Goal: Check status

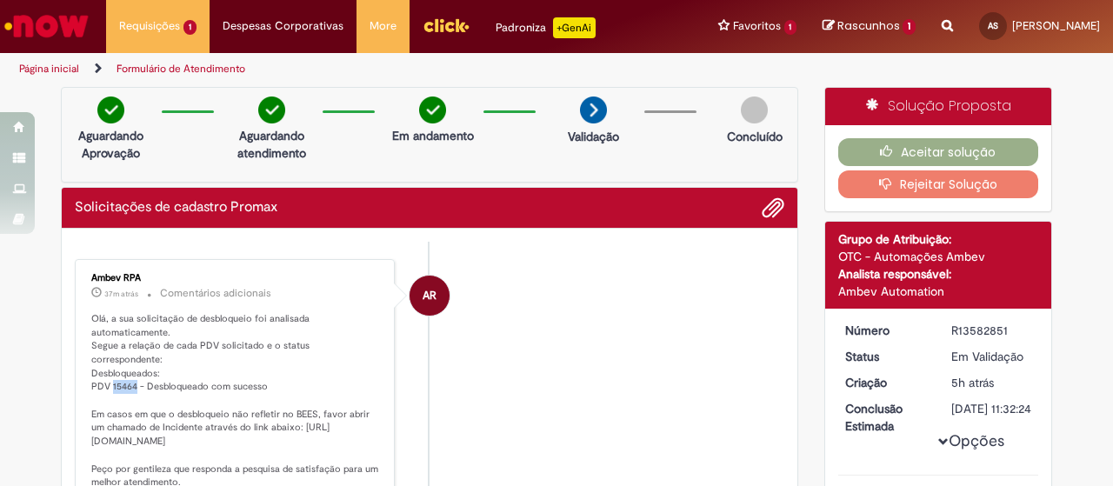
drag, startPoint x: 127, startPoint y: 371, endPoint x: 105, endPoint y: 368, distance: 22.0
click at [105, 368] on p "Olá, a sua solicitação de desbloqueio foi analisada automaticamente. Segue a re…" at bounding box center [236, 407] width 290 height 191
copy p "15464"
drag, startPoint x: 261, startPoint y: 374, endPoint x: 70, endPoint y: 372, distance: 191.4
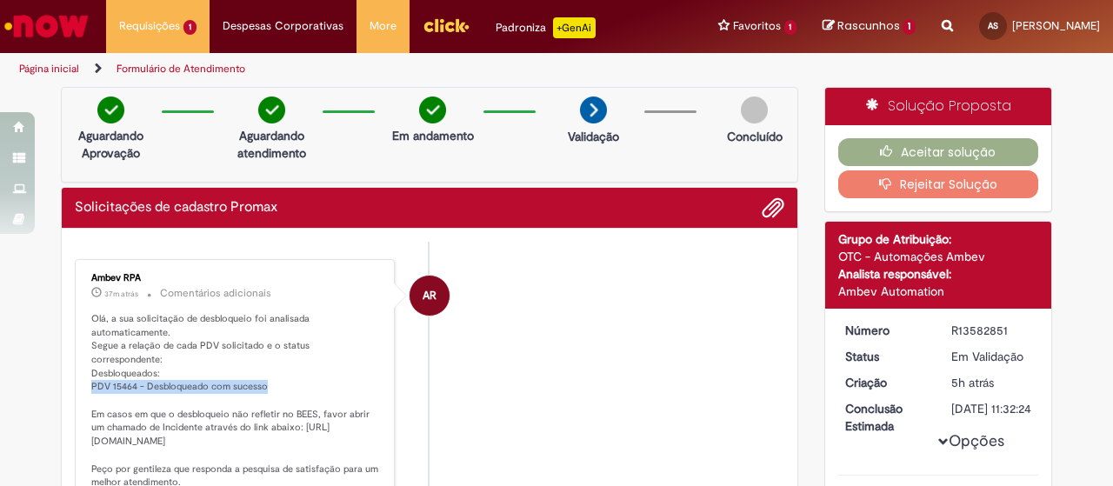
click at [75, 373] on div "Ambev RPA 37m atrás 37 minutos atrás Comentários adicionais Olá, a sua solicita…" at bounding box center [235, 388] width 320 height 258
